Goal: Task Accomplishment & Management: Manage account settings

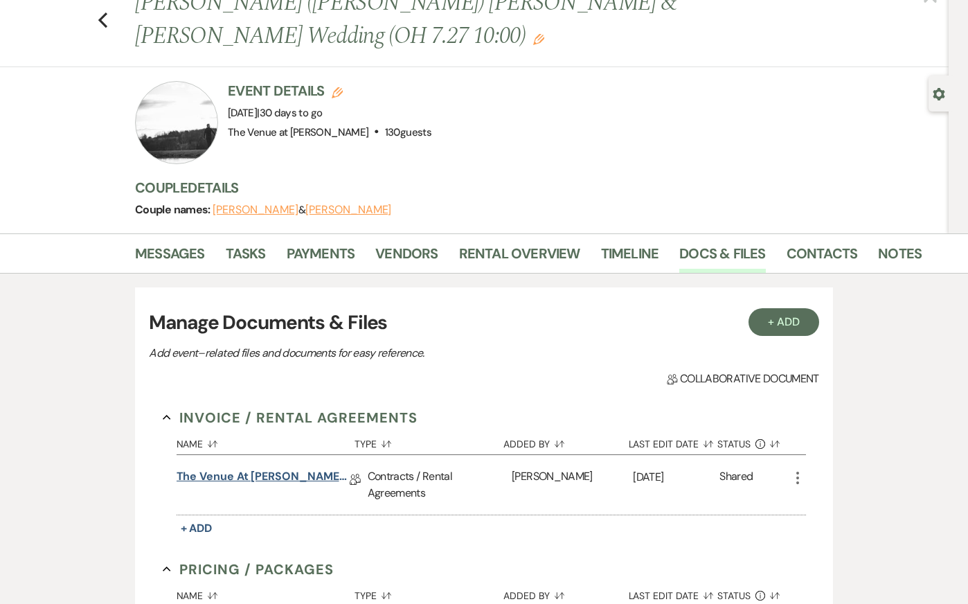
click at [281, 468] on link "The Venue at [PERSON_NAME] Wedding Contract-([DATE] [PERSON_NAME])" at bounding box center [263, 478] width 173 height 21
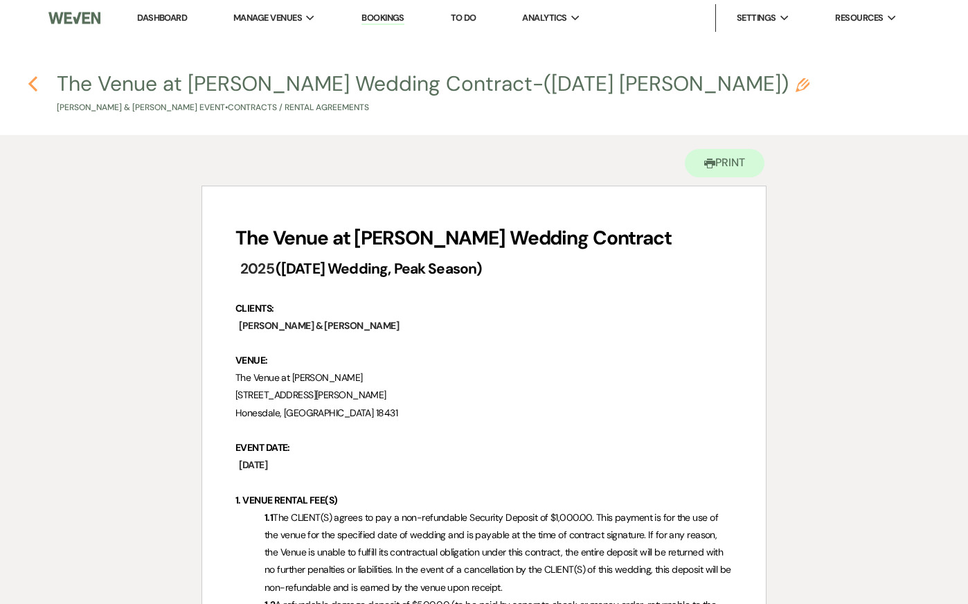
click at [30, 79] on icon "Previous" at bounding box center [33, 84] width 10 height 17
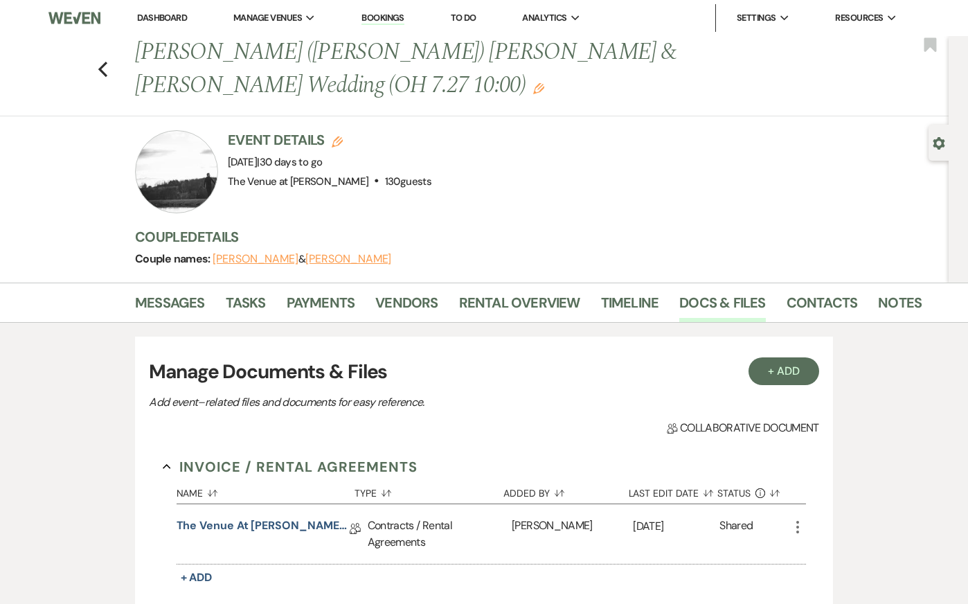
scroll to position [49, 0]
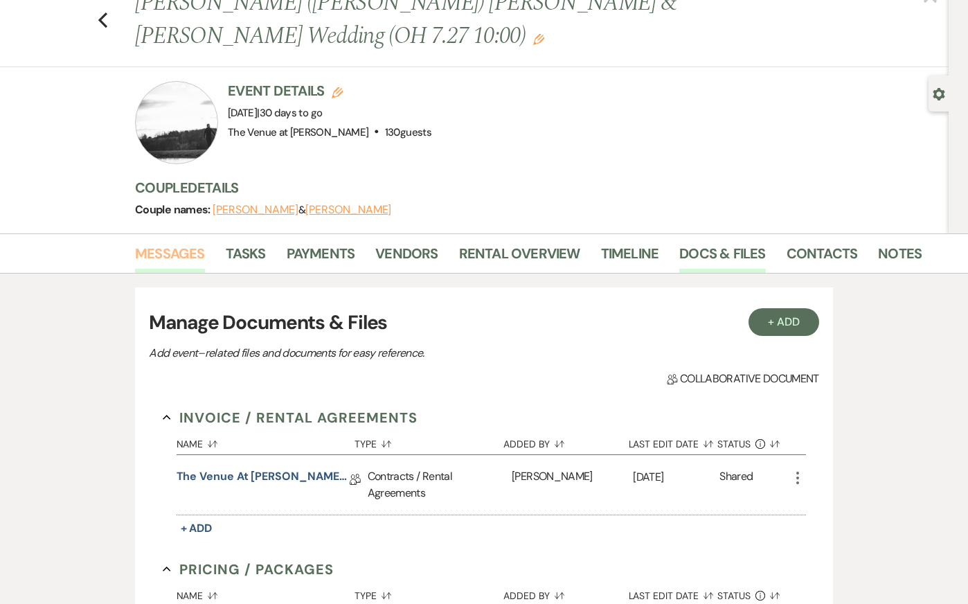
click at [166, 242] on link "Messages" at bounding box center [170, 257] width 70 height 30
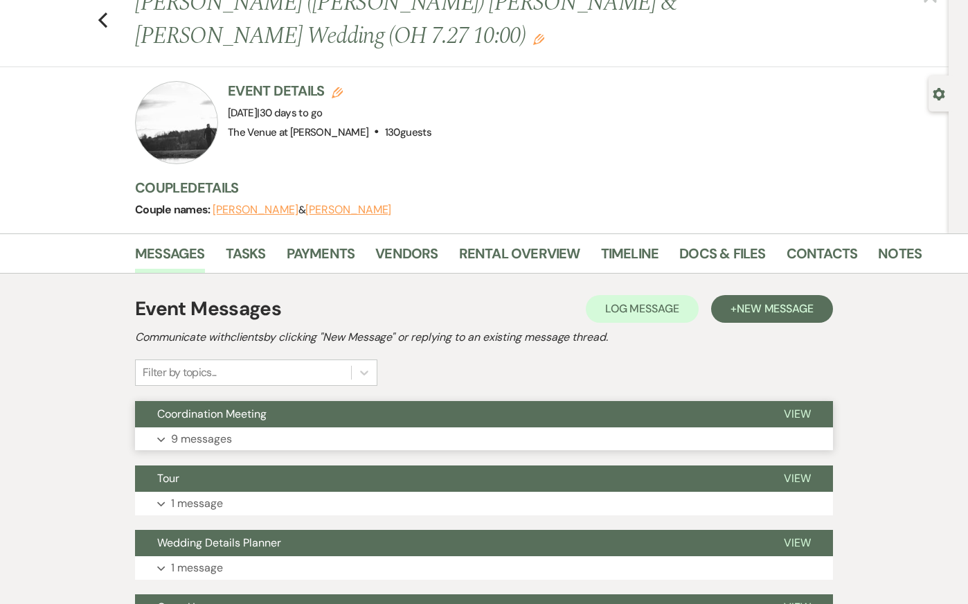
click at [262, 427] on button "Expand 9 messages" at bounding box center [484, 439] width 698 height 24
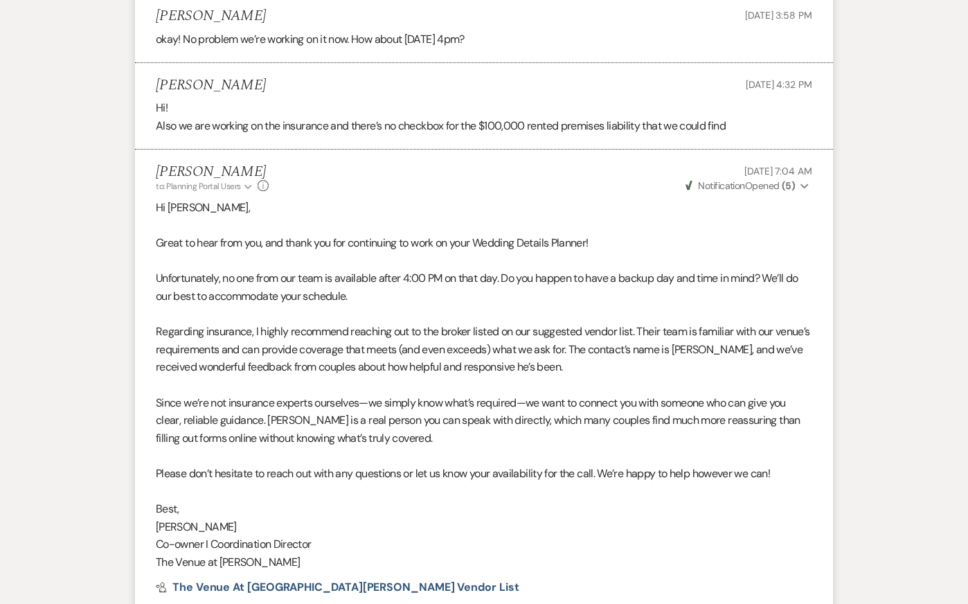
scroll to position [2357, 0]
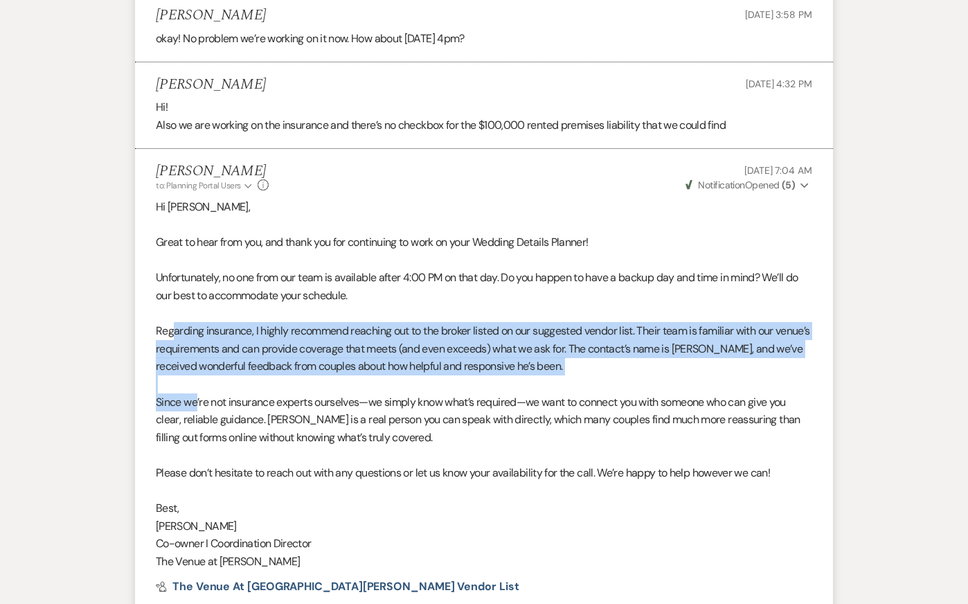
drag, startPoint x: 170, startPoint y: 314, endPoint x: 196, endPoint y: 385, distance: 75.2
click at [197, 385] on div "Hi [PERSON_NAME], Great to hear from you, and thank you for continuing to work …" at bounding box center [484, 384] width 657 height 372
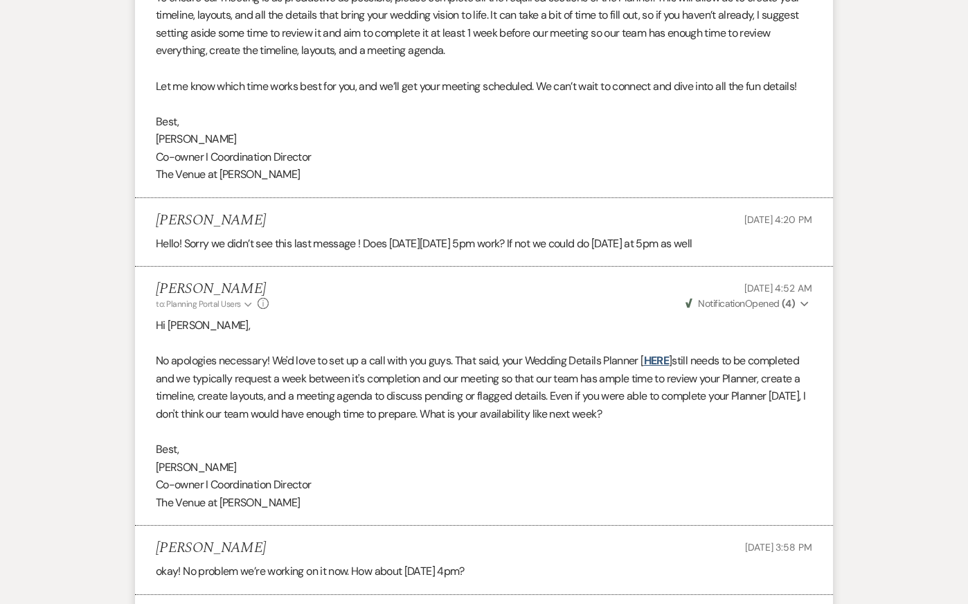
scroll to position [1816, 0]
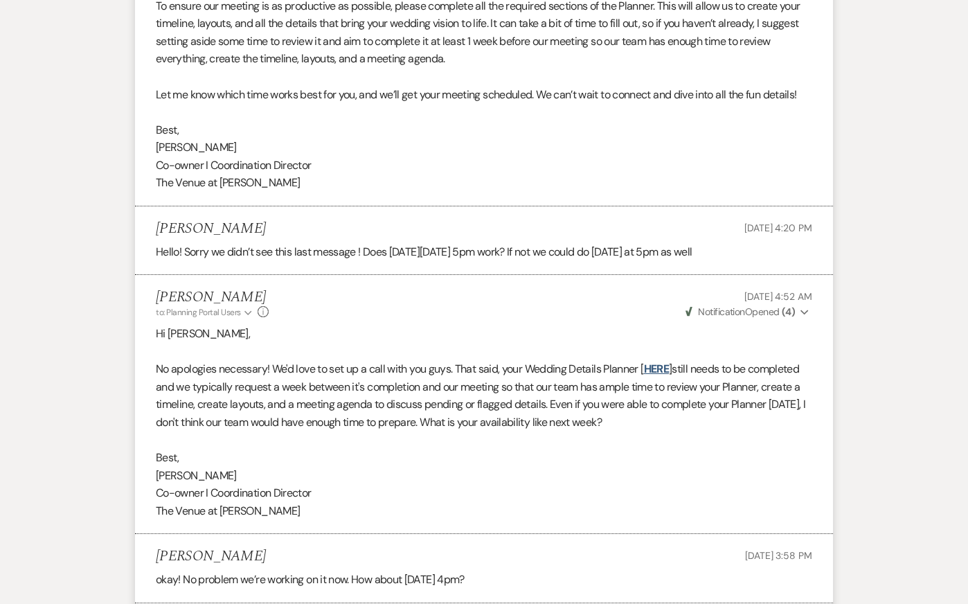
drag, startPoint x: 214, startPoint y: 353, endPoint x: 229, endPoint y: 417, distance: 65.5
click at [228, 415] on div "Hi [PERSON_NAME], No apologies necessary! We'd love to set up a call with you g…" at bounding box center [484, 422] width 657 height 195
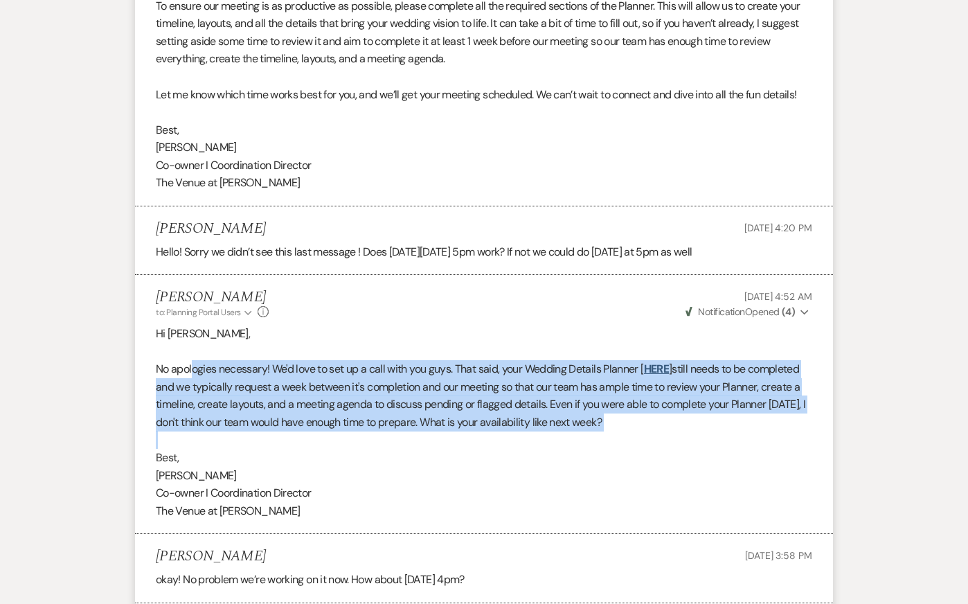
drag, startPoint x: 193, startPoint y: 361, endPoint x: 206, endPoint y: 416, distance: 57.0
click at [207, 416] on div "Hi [PERSON_NAME], No apologies necessary! We'd love to set up a call with you g…" at bounding box center [484, 422] width 657 height 195
click at [22, 370] on div "Messages Tasks Payments Vendors Rental Overview Timeline Docs & Files Contacts …" at bounding box center [484, 519] width 968 height 4107
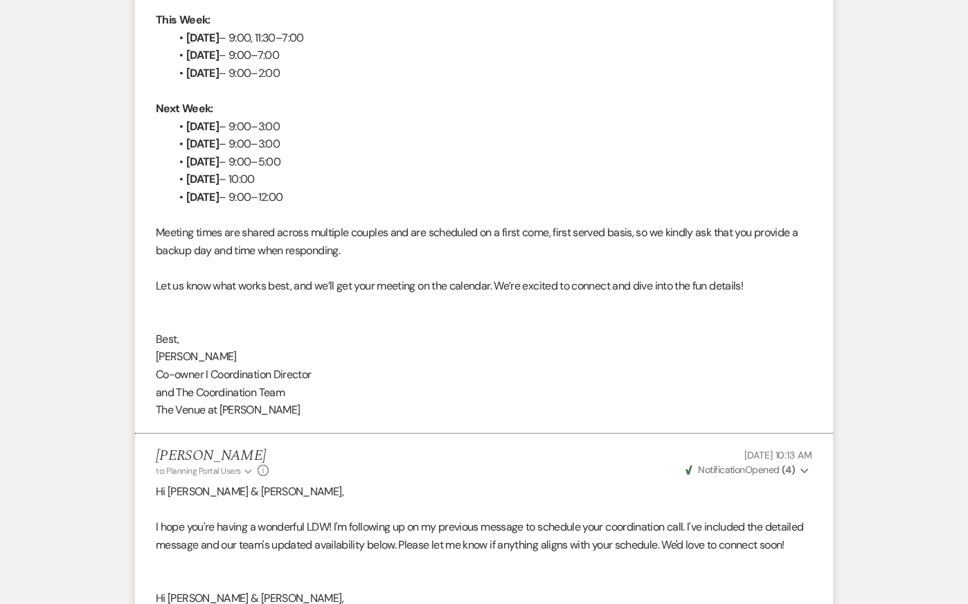
scroll to position [0, 0]
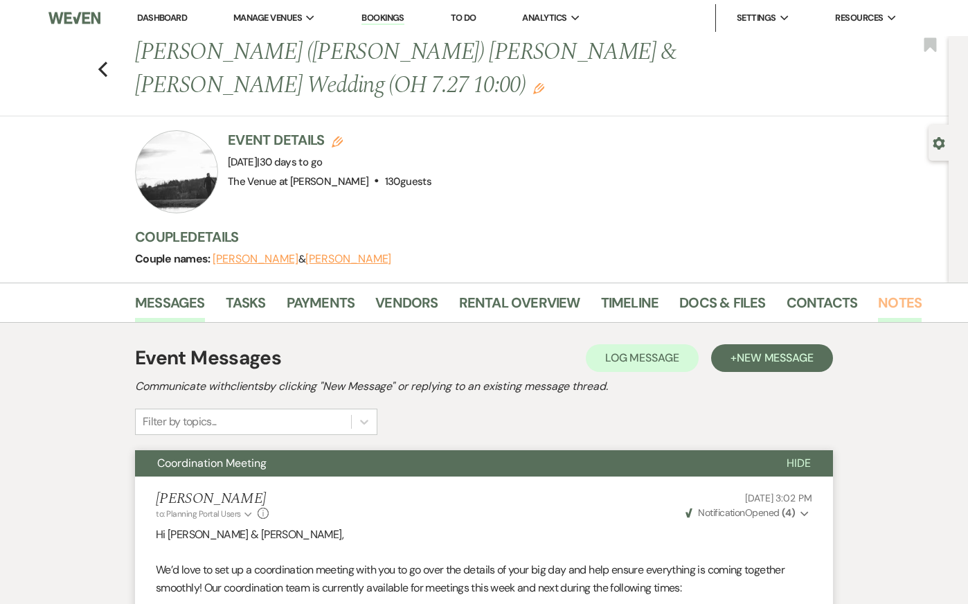
click at [887, 292] on link "Notes" at bounding box center [900, 307] width 44 height 30
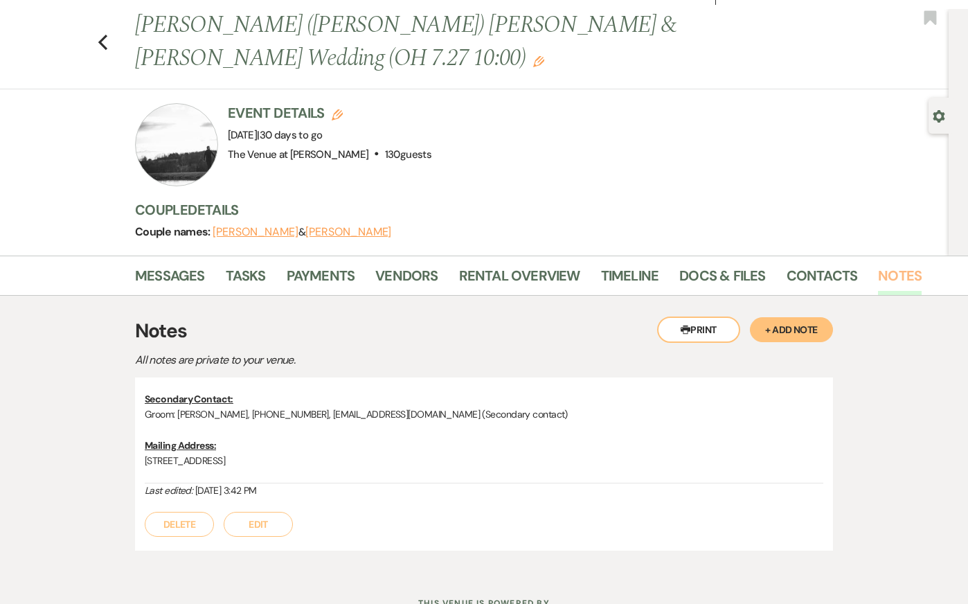
scroll to position [33, 0]
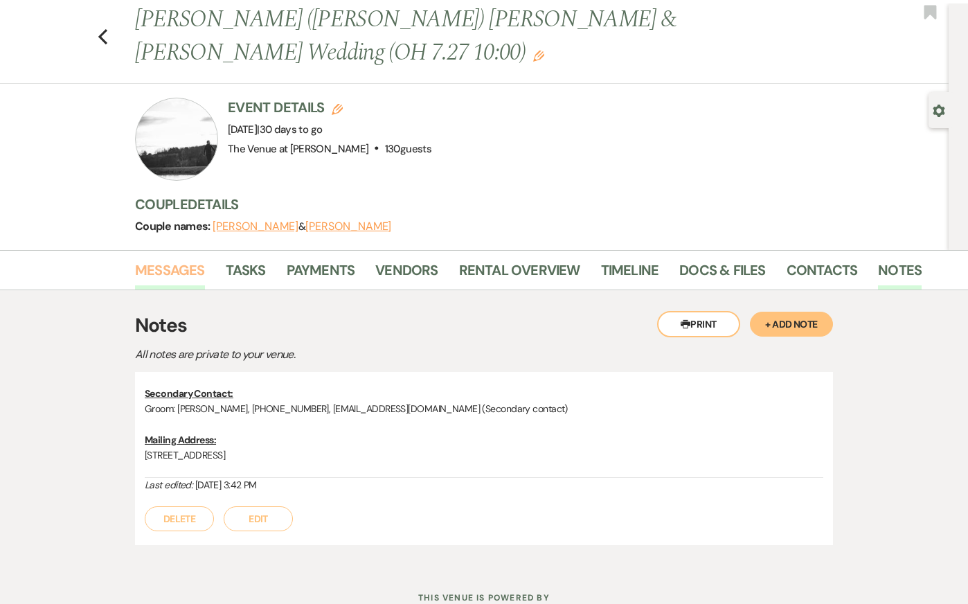
click at [181, 259] on link "Messages" at bounding box center [170, 274] width 70 height 30
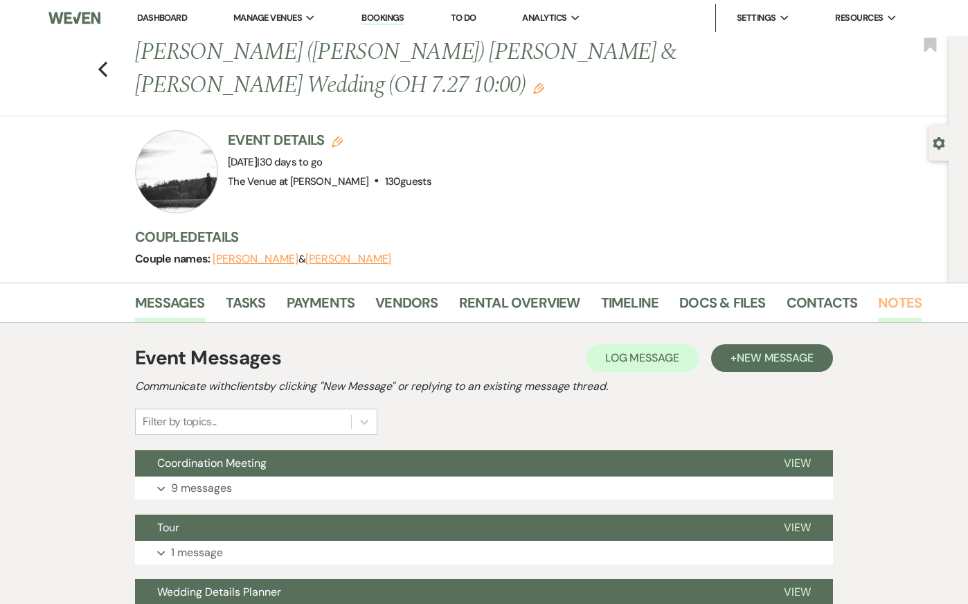
click at [892, 292] on link "Notes" at bounding box center [900, 307] width 44 height 30
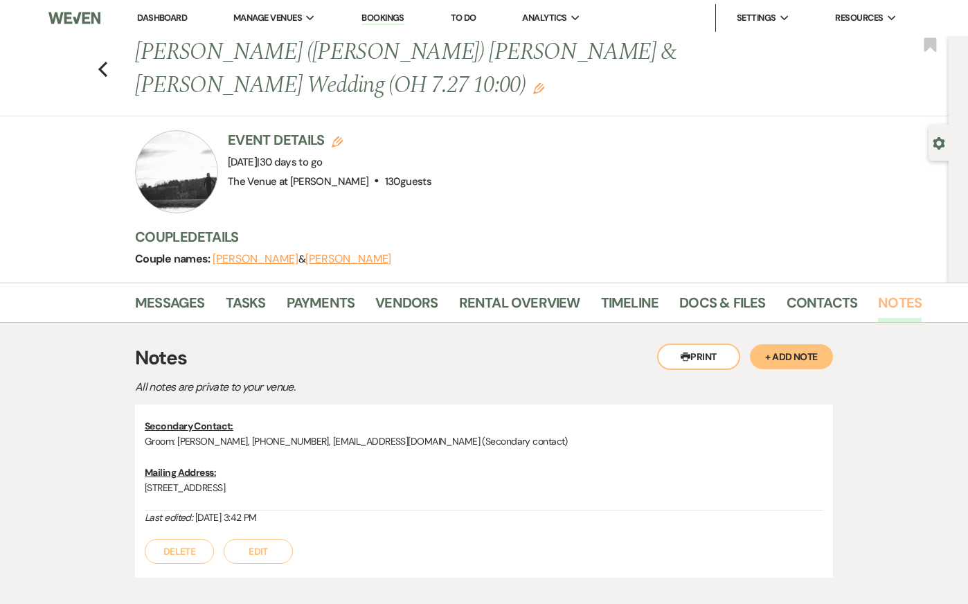
scroll to position [51, 0]
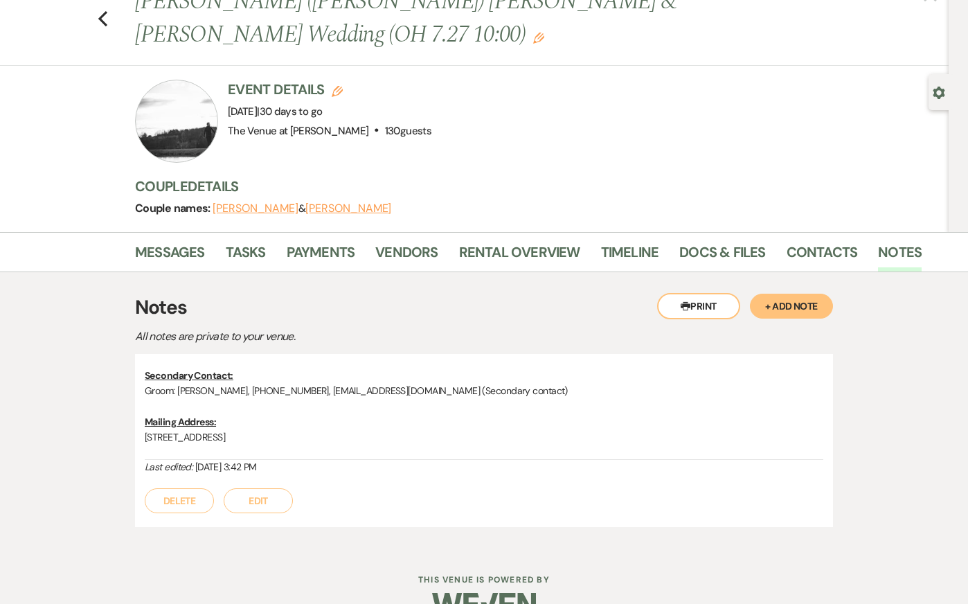
click at [772, 294] on button "+ Add Note" at bounding box center [791, 306] width 83 height 25
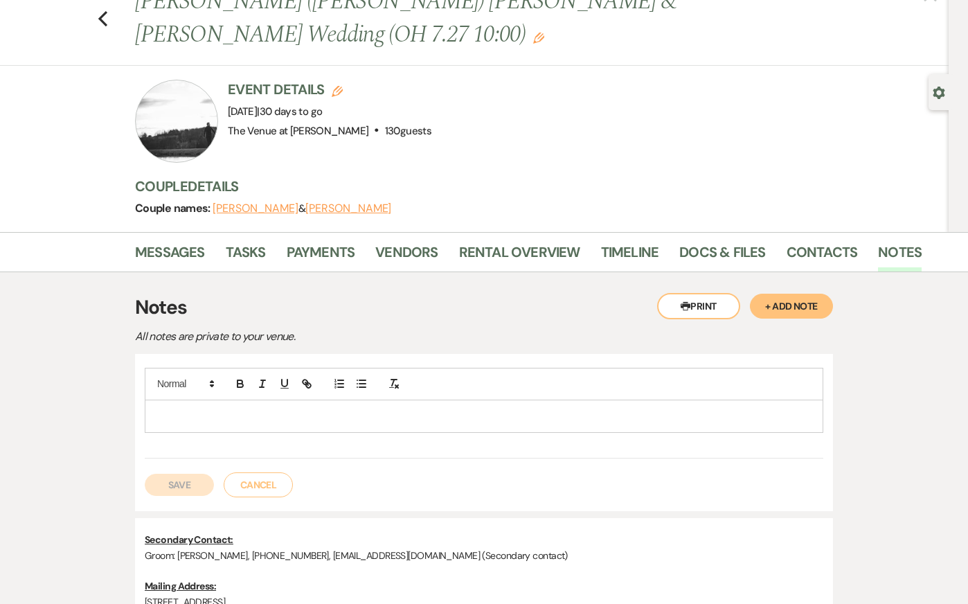
click at [378, 409] on p at bounding box center [484, 416] width 657 height 15
click at [240, 409] on p "Walk-through Notes (Kendal)" at bounding box center [484, 416] width 657 height 15
click at [330, 409] on p "Walk-through Notes 7/27 ([GEOGRAPHIC_DATA])" at bounding box center [484, 416] width 657 height 15
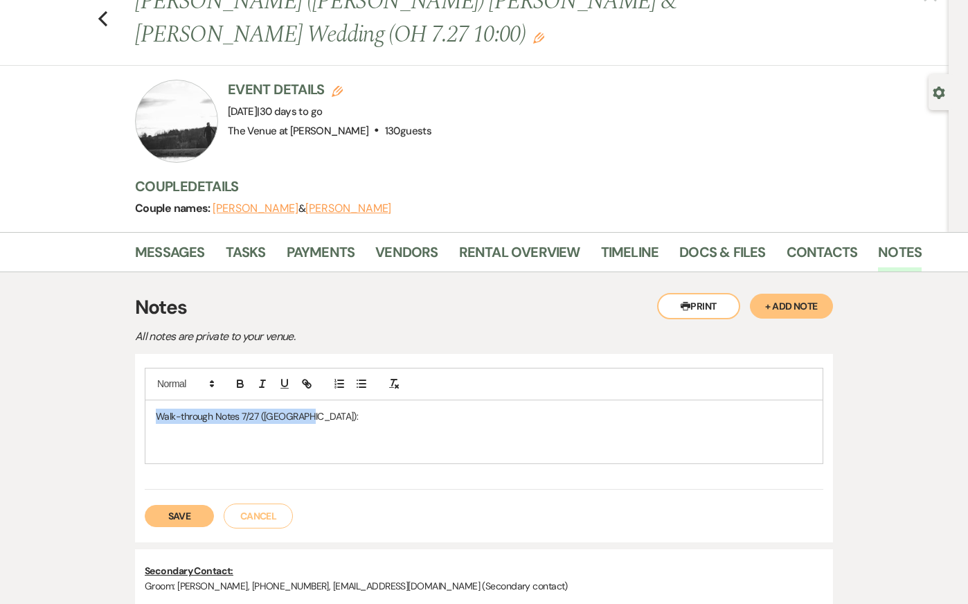
drag, startPoint x: 293, startPoint y: 385, endPoint x: 126, endPoint y: 391, distance: 167.0
click at [127, 390] on div "Printer Print + Add Note Notes All notes are private to your venue. Walk-throug…" at bounding box center [484, 507] width 790 height 471
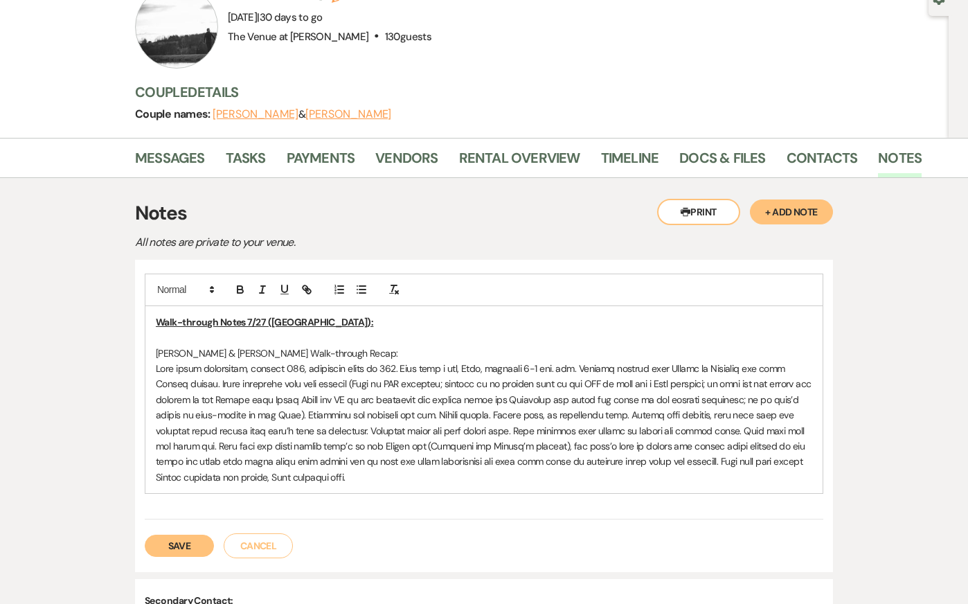
scroll to position [148, 0]
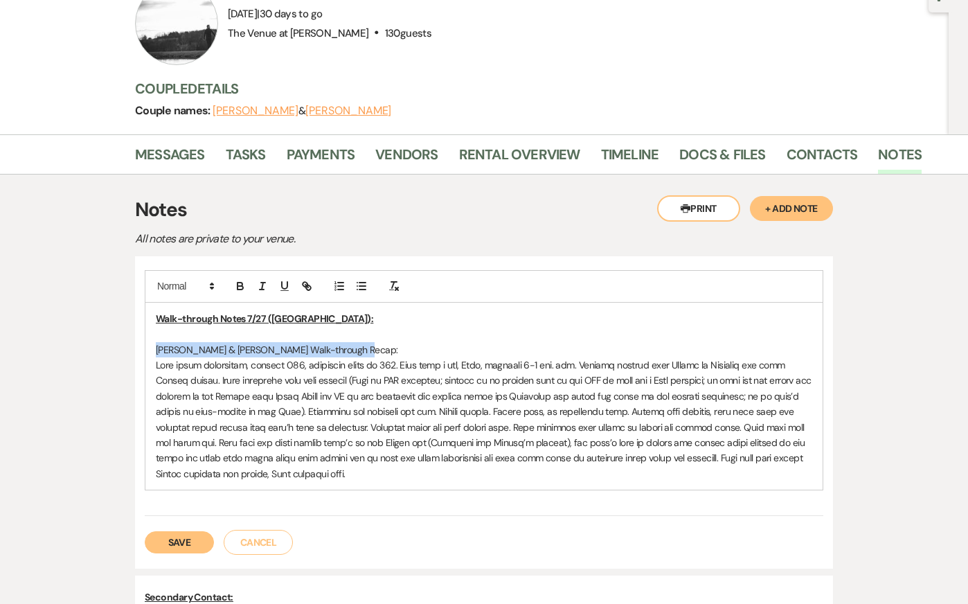
drag, startPoint x: 294, startPoint y: 316, endPoint x: 144, endPoint y: 317, distance: 150.3
click at [146, 317] on div "Walk-through Notes 7/27 ([PERSON_NAME]): [PERSON_NAME] & [PERSON_NAME] Walk-thr…" at bounding box center [483, 396] width 677 height 187
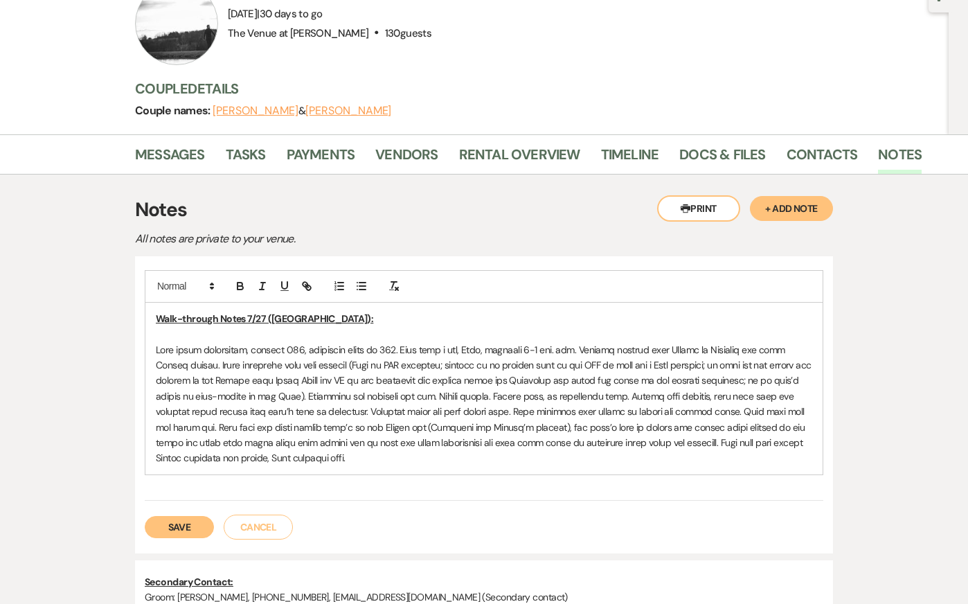
click at [393, 342] on p at bounding box center [484, 404] width 657 height 124
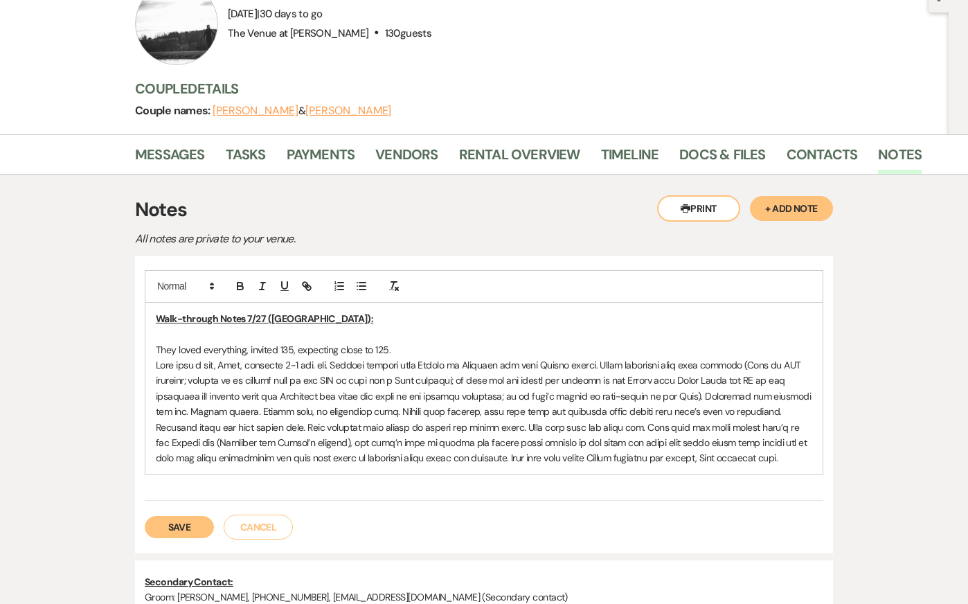
click at [337, 357] on p at bounding box center [484, 411] width 657 height 109
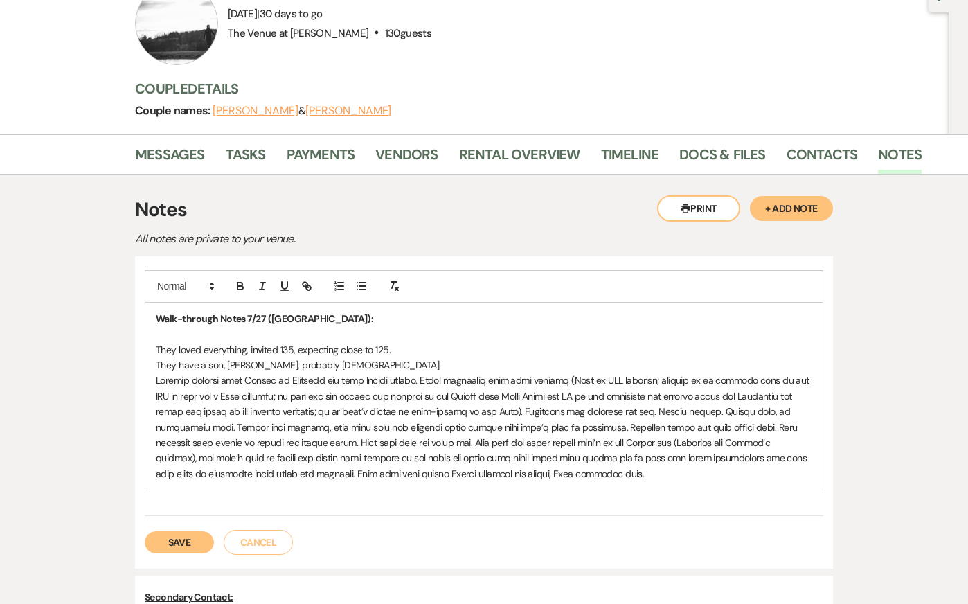
click at [413, 373] on p at bounding box center [484, 427] width 657 height 109
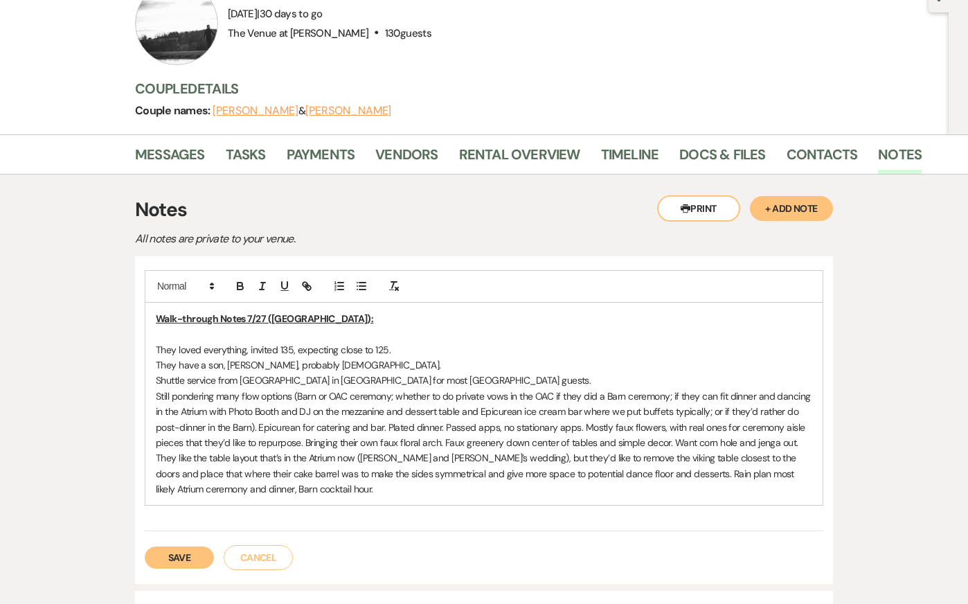
click at [327, 389] on p "Still pondering many flow options (Barn or OAC ceremony; whether to do private …" at bounding box center [484, 443] width 657 height 109
click at [378, 389] on p "Still pondering many flow options (Barn or OAC ceremony; whether to do private …" at bounding box center [484, 443] width 657 height 109
click at [483, 389] on p "Still pondering many flow options (Barn or OAC ceremony; whether to do private …" at bounding box center [484, 443] width 657 height 109
click at [258, 392] on p "Still pondering many flow options (Barn or OAC ceremony; whether to do private …" at bounding box center [484, 443] width 657 height 109
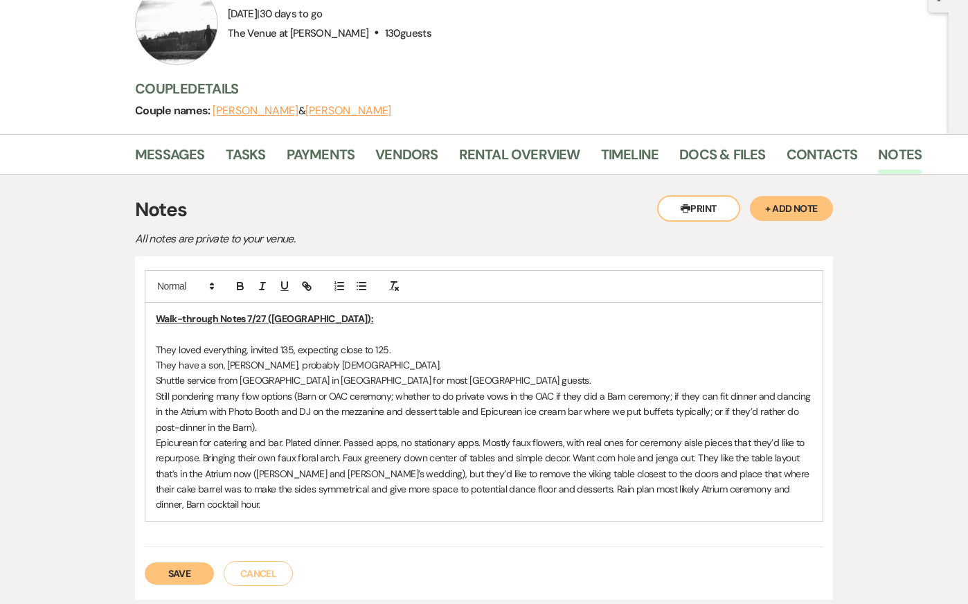
click at [284, 435] on p "Epicurean for catering and bar. Plated dinner. Passed apps, no stationary apps.…" at bounding box center [484, 474] width 657 height 78
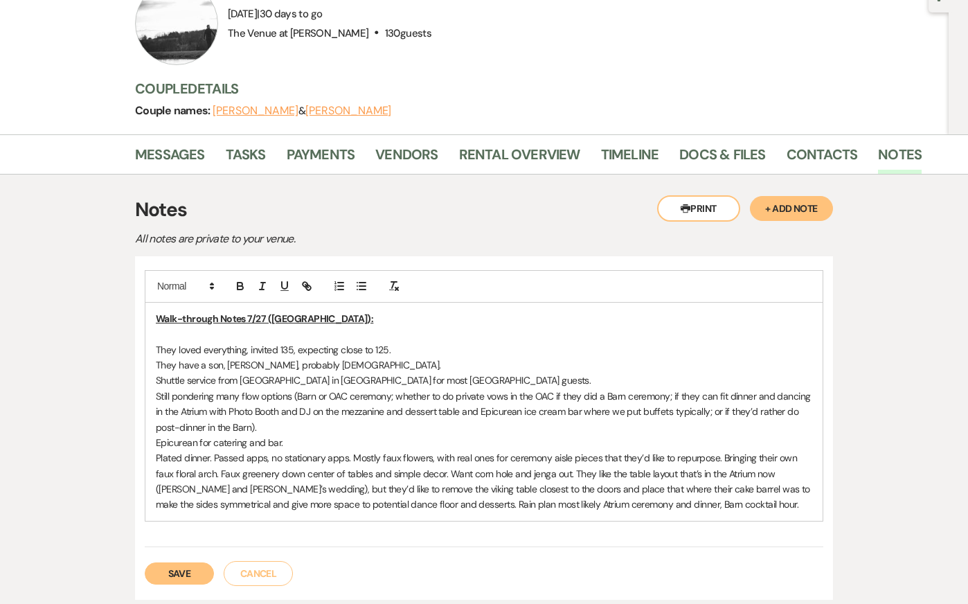
click at [214, 450] on p "Plated dinner. Passed apps, no stationary apps. Mostly faux flowers, with real …" at bounding box center [484, 481] width 657 height 62
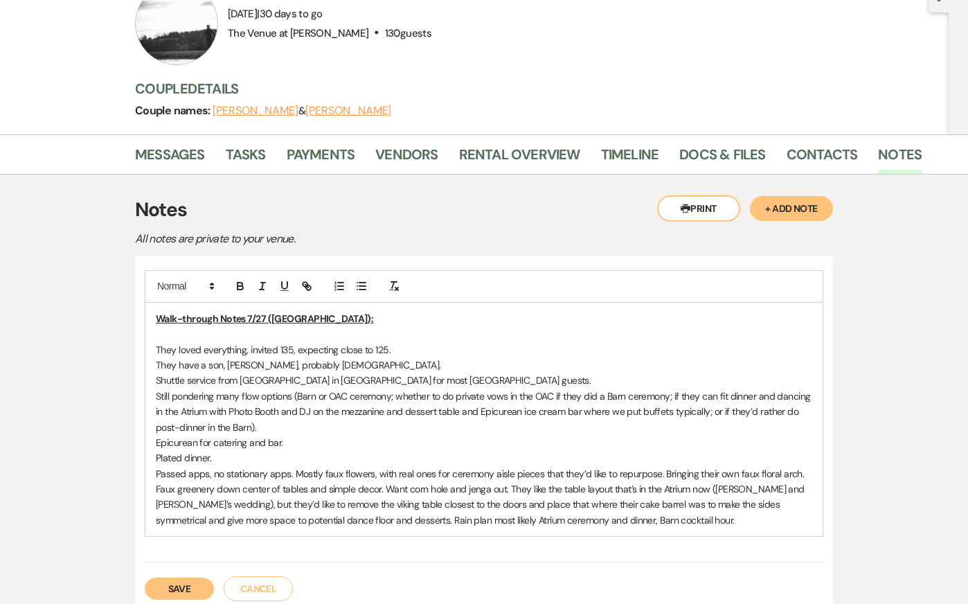
click at [294, 466] on p "Passed apps, no stationary apps. Mostly faux flowers, with real ones for ceremo…" at bounding box center [484, 497] width 657 height 62
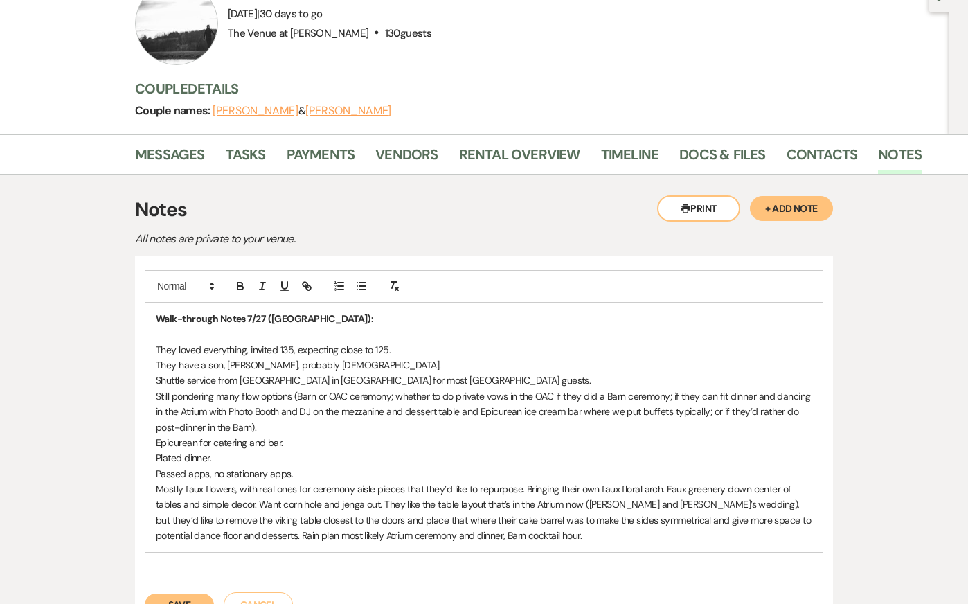
click at [525, 481] on p "Mostly faux flowers, with real ones for ceremony aisle pieces that they’d like …" at bounding box center [484, 512] width 657 height 62
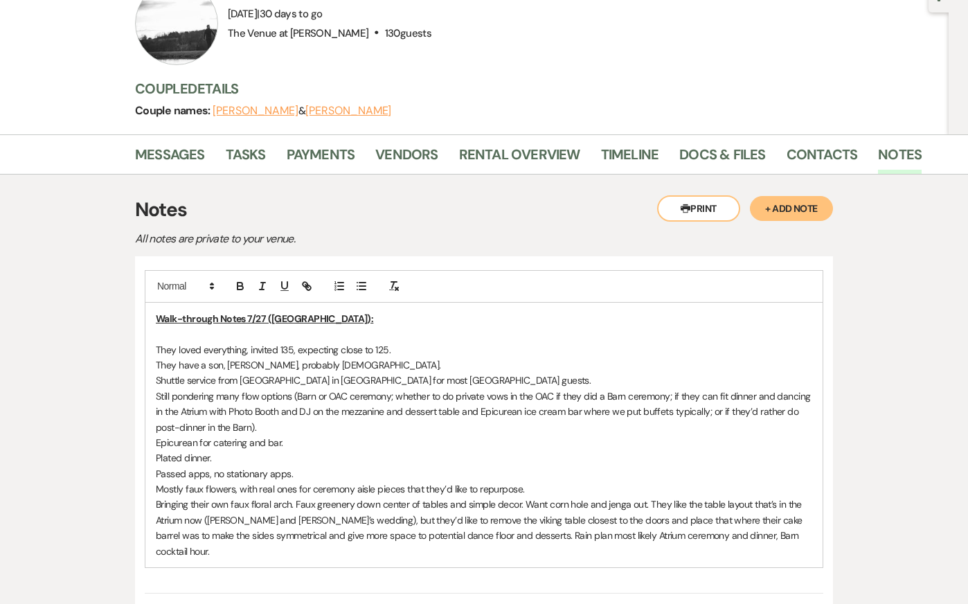
click at [294, 497] on p "Bringing their own faux floral arch. Faux greenery down center of tables and si…" at bounding box center [484, 528] width 657 height 62
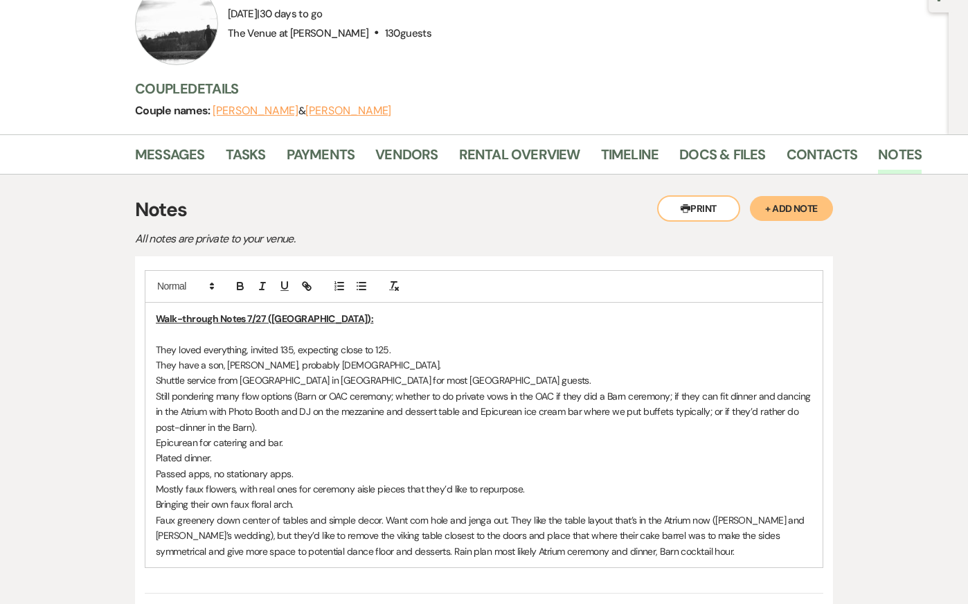
click at [386, 513] on p "Faux greenery down center of tables and simple decor. Want corn hole and jenga …" at bounding box center [484, 536] width 657 height 46
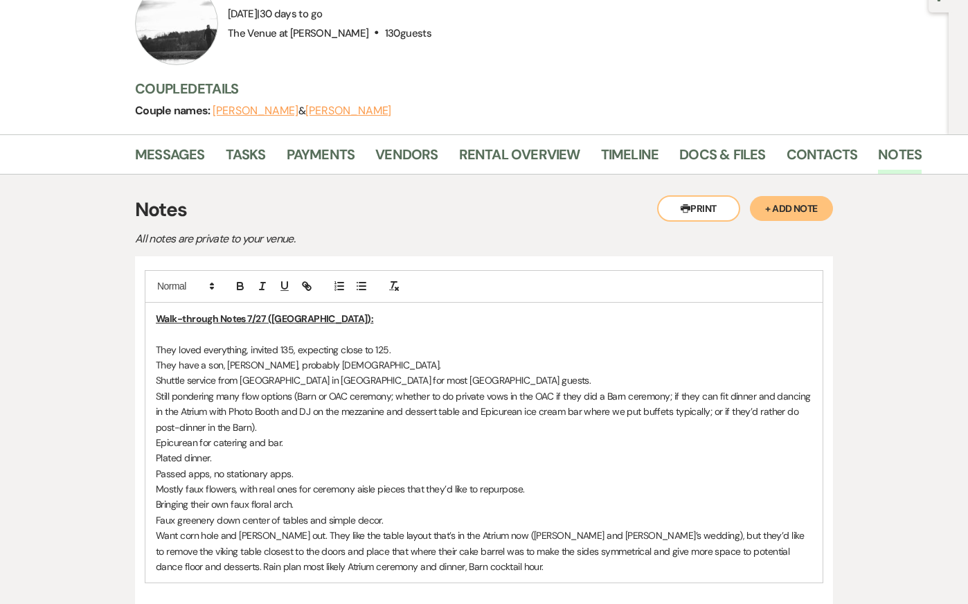
click at [281, 528] on p "Want corn hole and [PERSON_NAME] out. They like the table layout that’s in the …" at bounding box center [484, 551] width 657 height 46
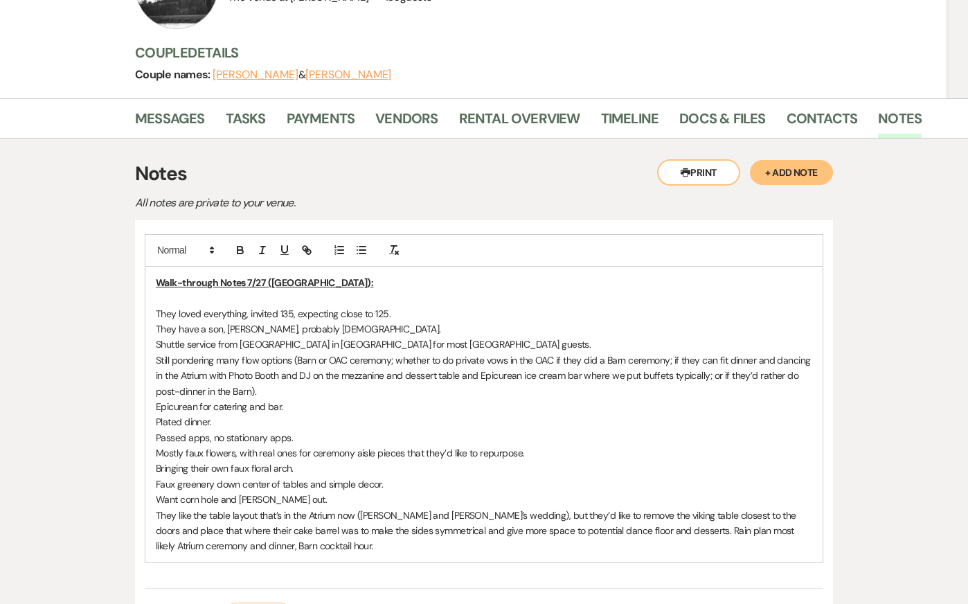
scroll to position [190, 0]
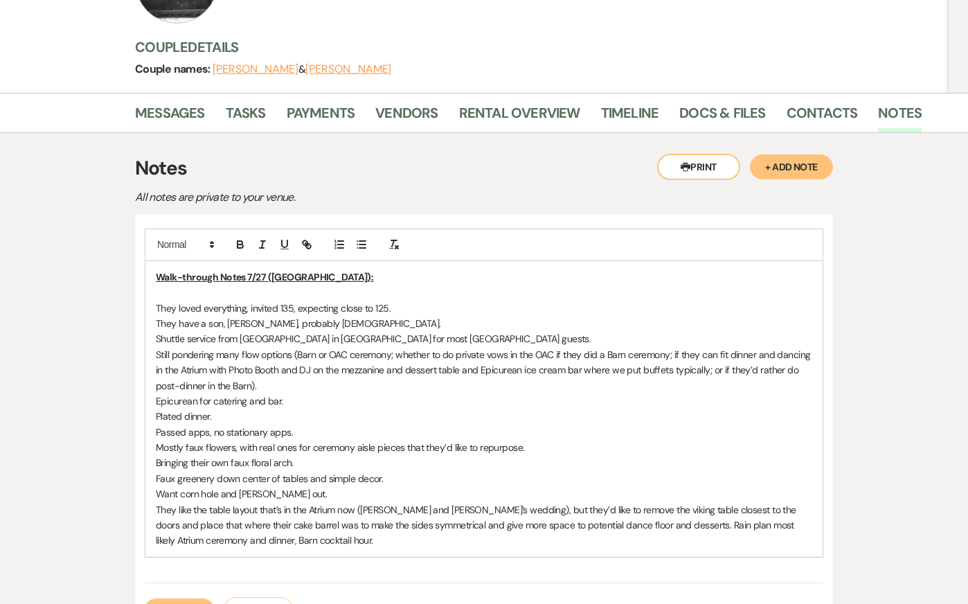
click at [643, 502] on p "They like the table layout that’s in the Atrium now ([PERSON_NAME] and [PERSON_…" at bounding box center [484, 525] width 657 height 46
click at [631, 502] on p "They like the table layout that’s in the Atrium now ([PERSON_NAME] and [PERSON_…" at bounding box center [484, 517] width 657 height 31
click at [635, 502] on p "They like the table layout that’s in the Atrium now ([PERSON_NAME] and [PERSON_…" at bounding box center [484, 517] width 657 height 31
drag, startPoint x: 306, startPoint y: 475, endPoint x: 378, endPoint y: 475, distance: 72.0
click at [378, 502] on p "They like the table layout that’s in the Atrium now ([PERSON_NAME] and [PERSON_…" at bounding box center [484, 517] width 657 height 31
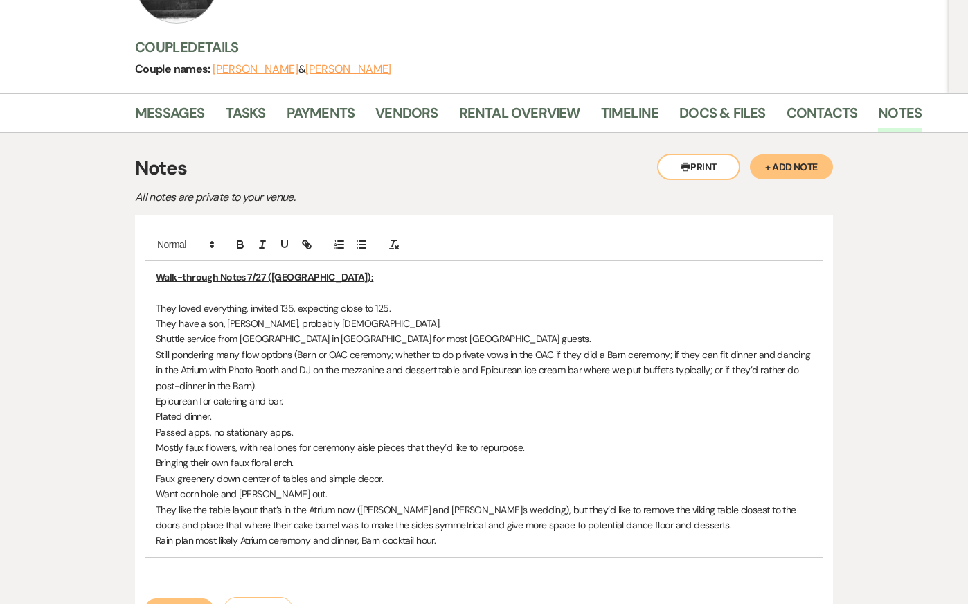
click at [484, 502] on p "They like the table layout that’s in the Atrium now ([PERSON_NAME] and [PERSON_…" at bounding box center [484, 517] width 657 height 31
drag, startPoint x: 657, startPoint y: 473, endPoint x: 687, endPoint y: 489, distance: 33.8
click at [687, 502] on p "They like the table layout that’s in the Atrium now ([PERSON_NAME] and [PERSON_…" at bounding box center [484, 517] width 657 height 31
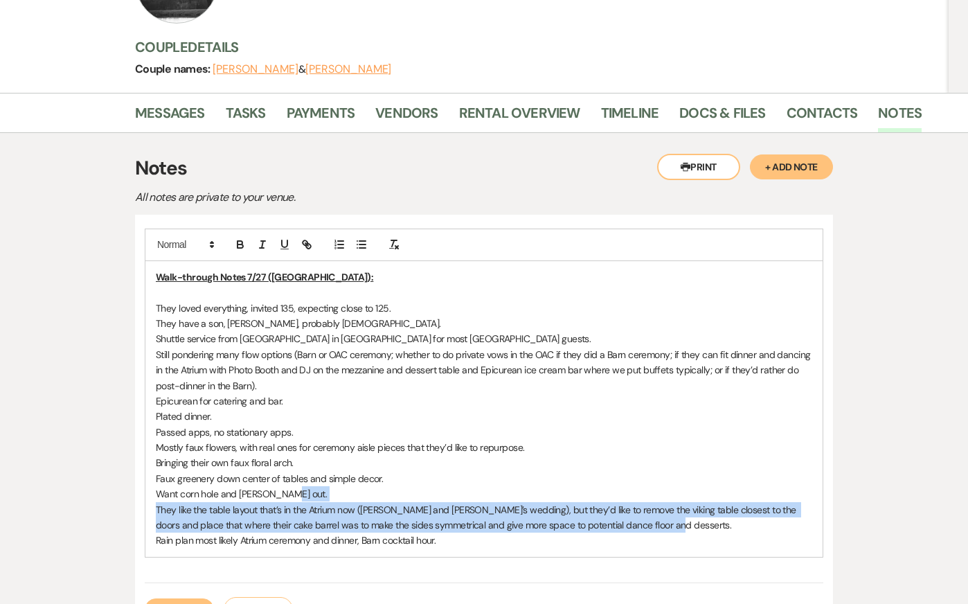
drag, startPoint x: 676, startPoint y: 491, endPoint x: 653, endPoint y: 468, distance: 33.3
click at [653, 468] on div "Walk-through Notes 7/27 (Kendal): They loved everything, invited 135, expecting…" at bounding box center [483, 409] width 677 height 296
click at [666, 502] on p "They like the table layout that’s in the Atrium now ([PERSON_NAME] and [PERSON_…" at bounding box center [484, 517] width 657 height 31
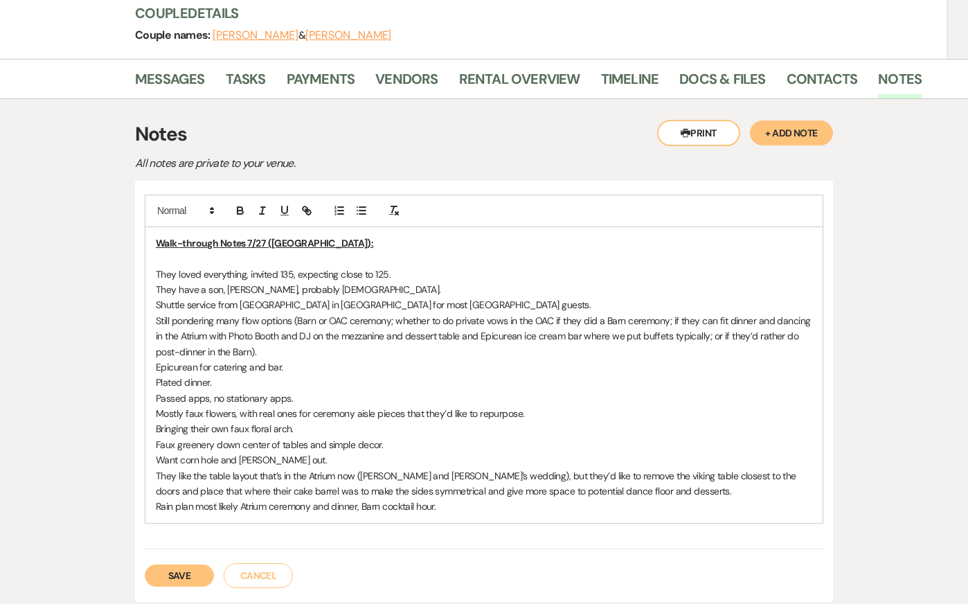
scroll to position [225, 0]
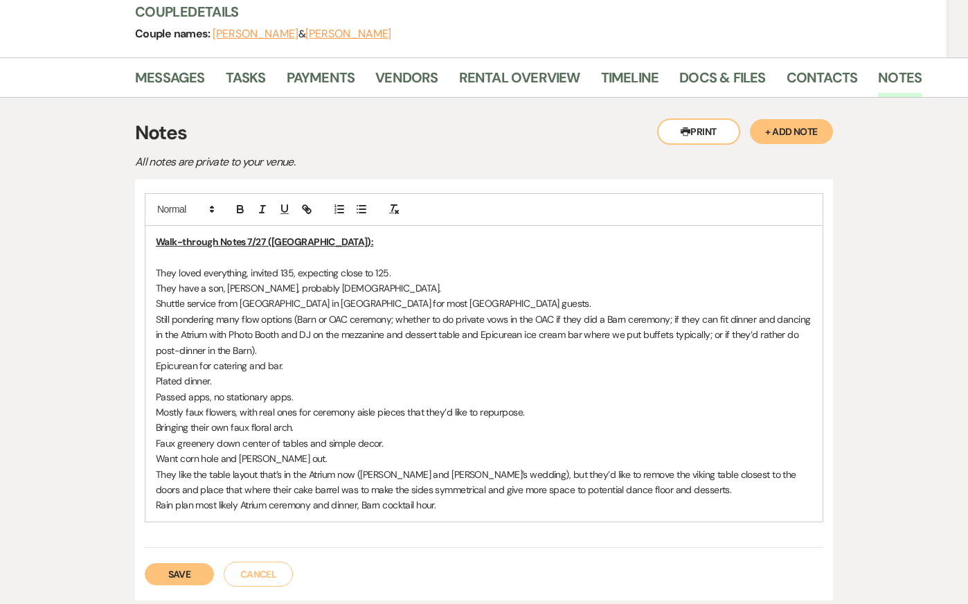
click at [192, 563] on button "Save" at bounding box center [179, 574] width 69 height 22
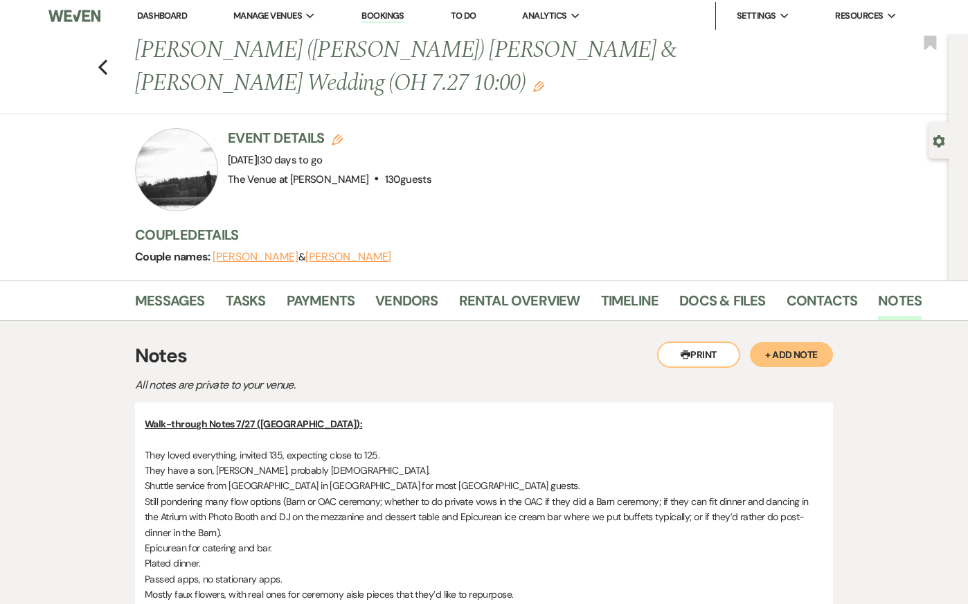
scroll to position [0, 0]
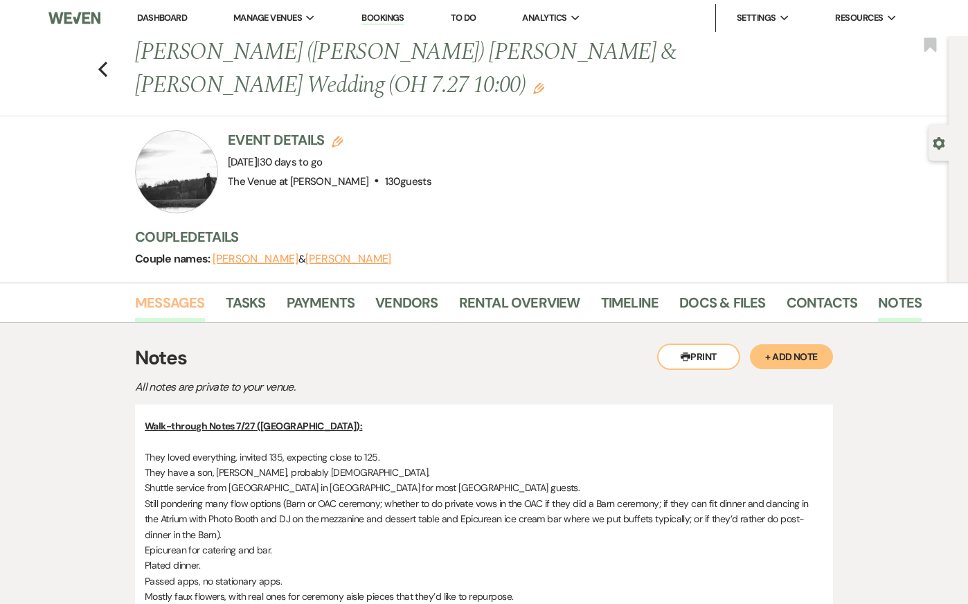
click at [154, 292] on link "Messages" at bounding box center [170, 307] width 70 height 30
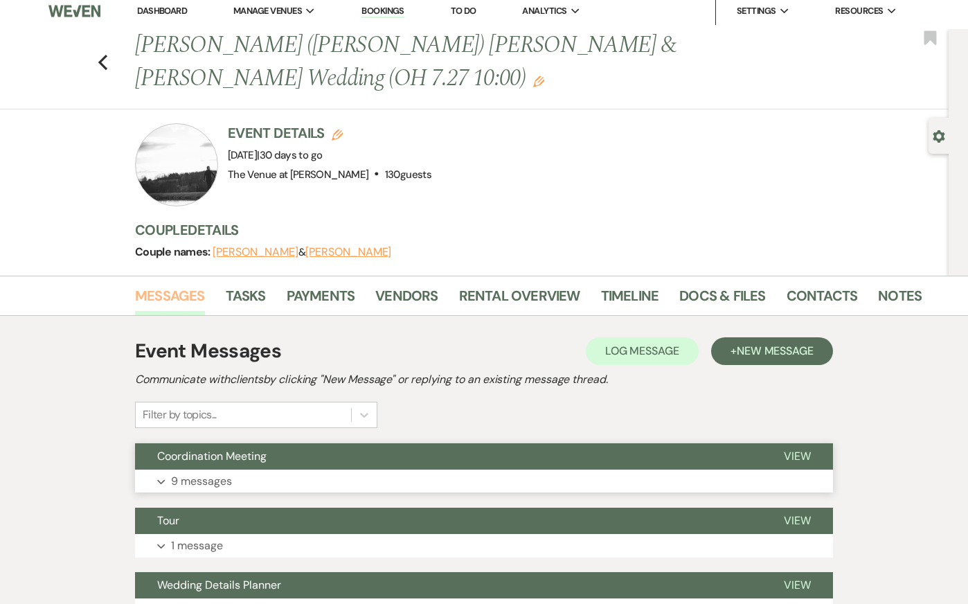
scroll to position [10, 0]
